Goal: Find specific page/section: Find specific page/section

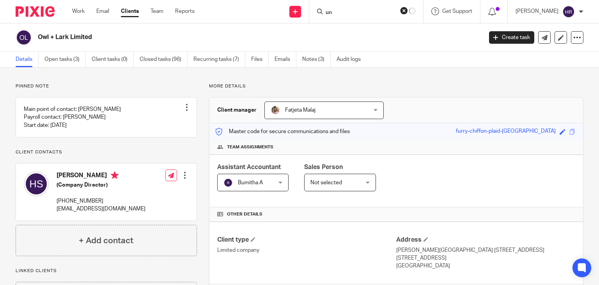
type input "u"
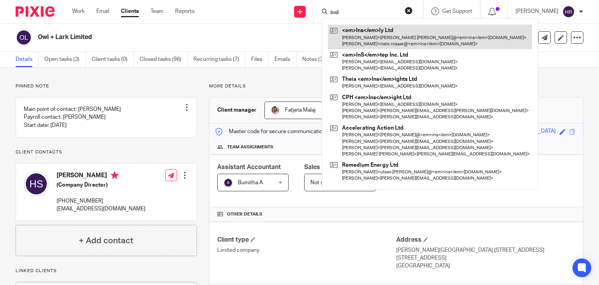
type input "insl"
click at [341, 30] on link at bounding box center [430, 37] width 204 height 24
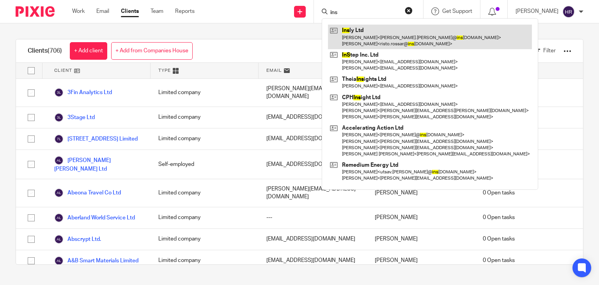
type input "ins"
click at [338, 31] on link at bounding box center [430, 37] width 204 height 24
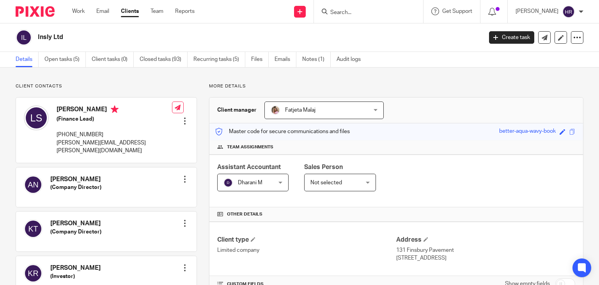
scroll to position [134, 0]
